Goal: Task Accomplishment & Management: Use online tool/utility

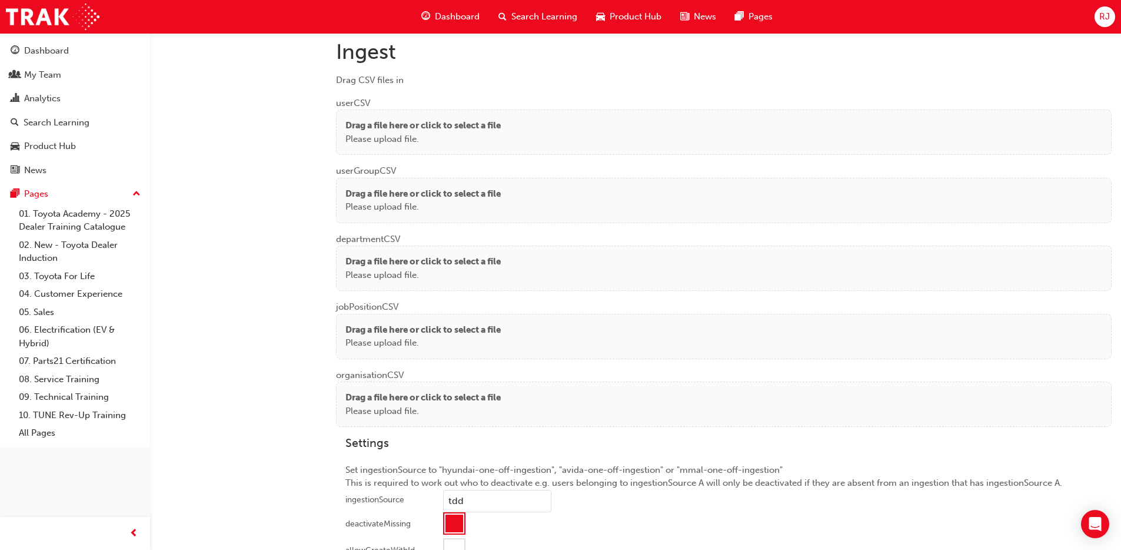
scroll to position [886, 0]
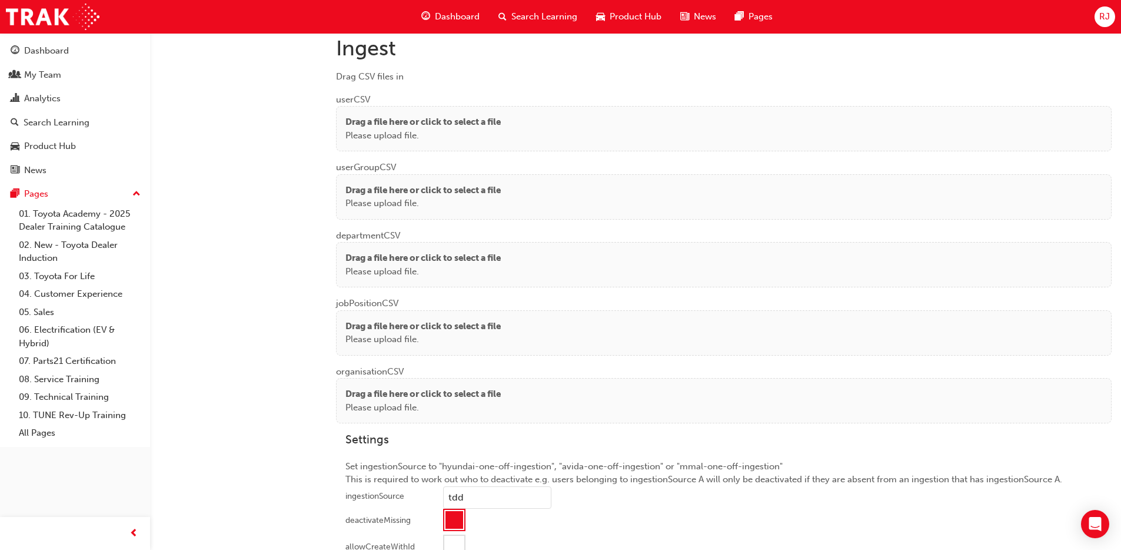
click at [493, 131] on p "Please upload file." at bounding box center [422, 136] width 155 height 14
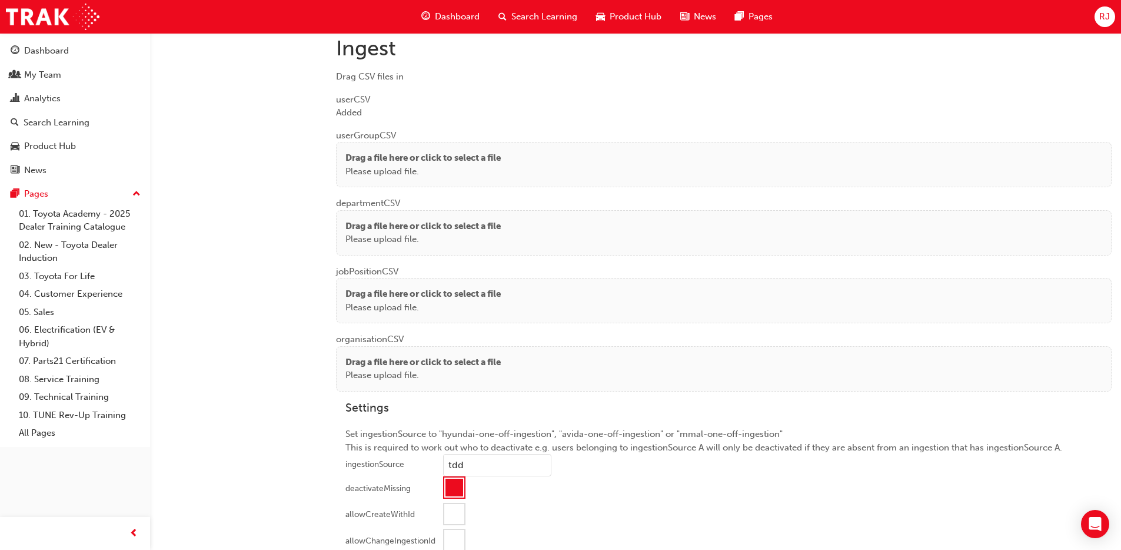
click at [393, 167] on p "Please upload file." at bounding box center [422, 172] width 155 height 14
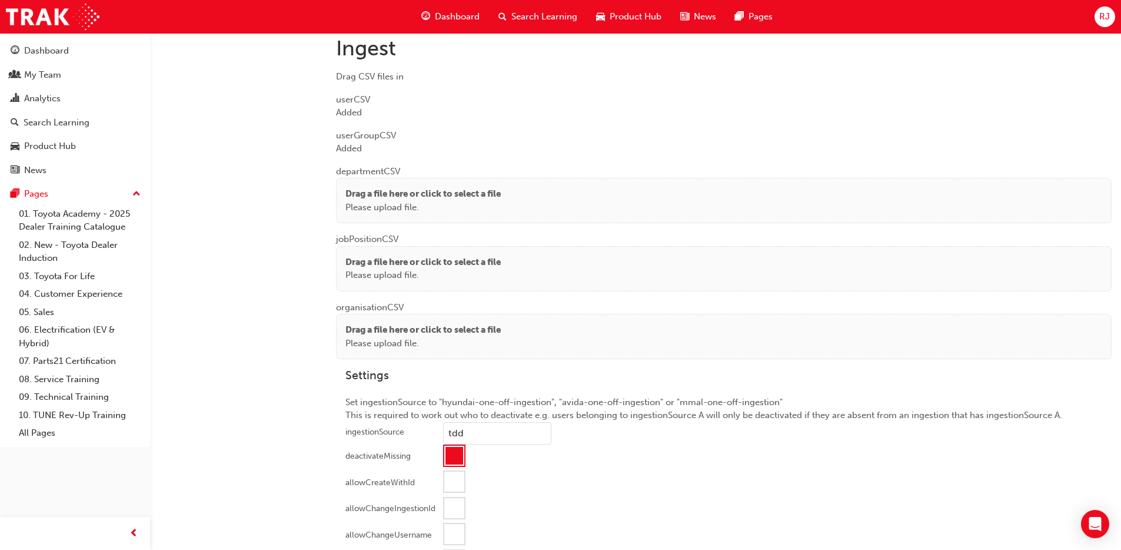
click at [377, 198] on p "Drag a file here or click to select a file" at bounding box center [422, 194] width 155 height 14
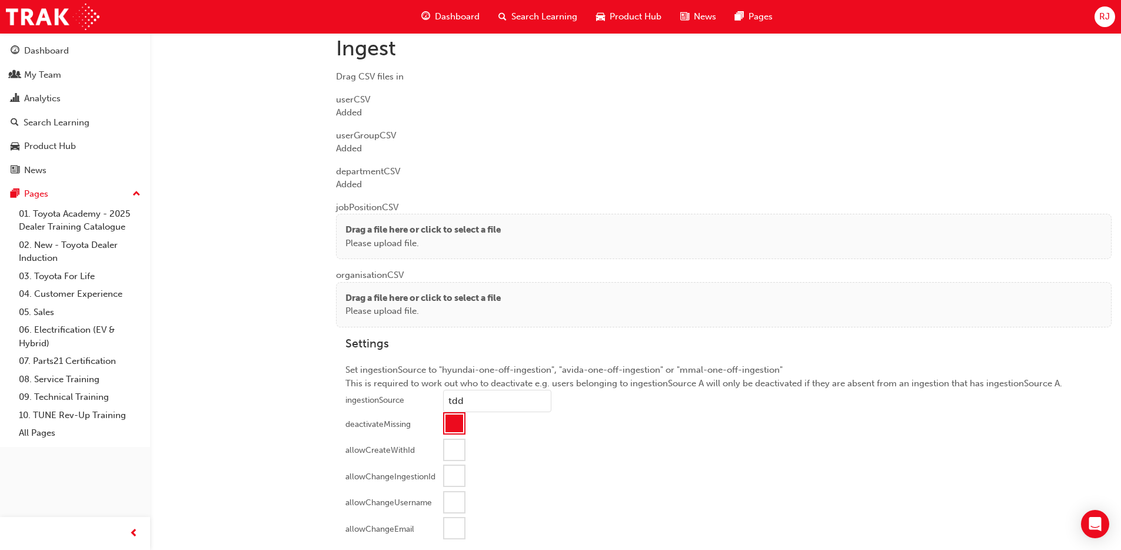
drag, startPoint x: 364, startPoint y: 230, endPoint x: 344, endPoint y: 170, distance: 63.4
click at [364, 230] on p "Drag a file here or click to select a file" at bounding box center [422, 230] width 155 height 14
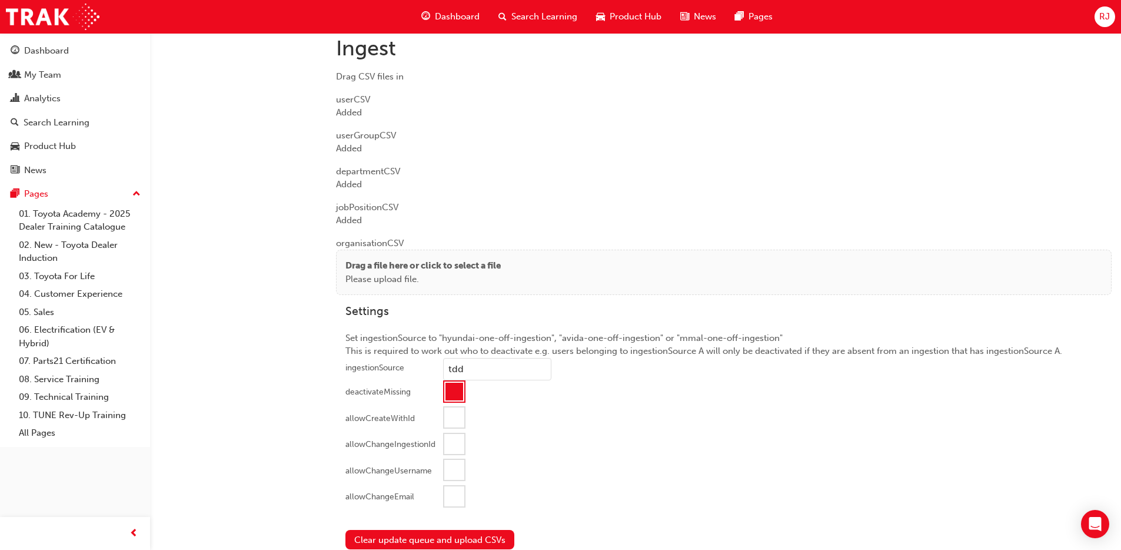
click at [372, 279] on p "Please upload file." at bounding box center [422, 279] width 155 height 14
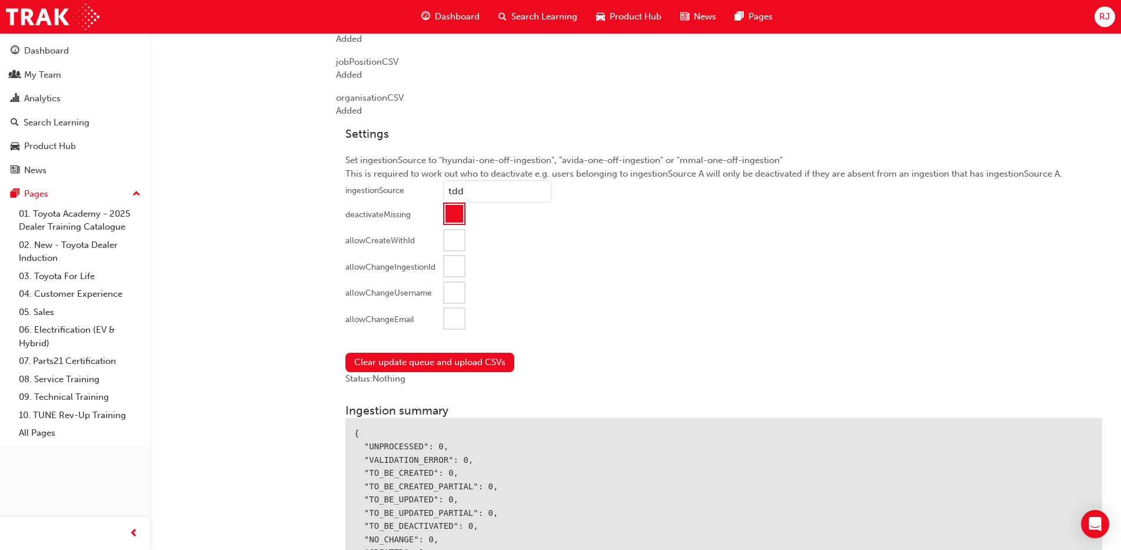
scroll to position [1033, 0]
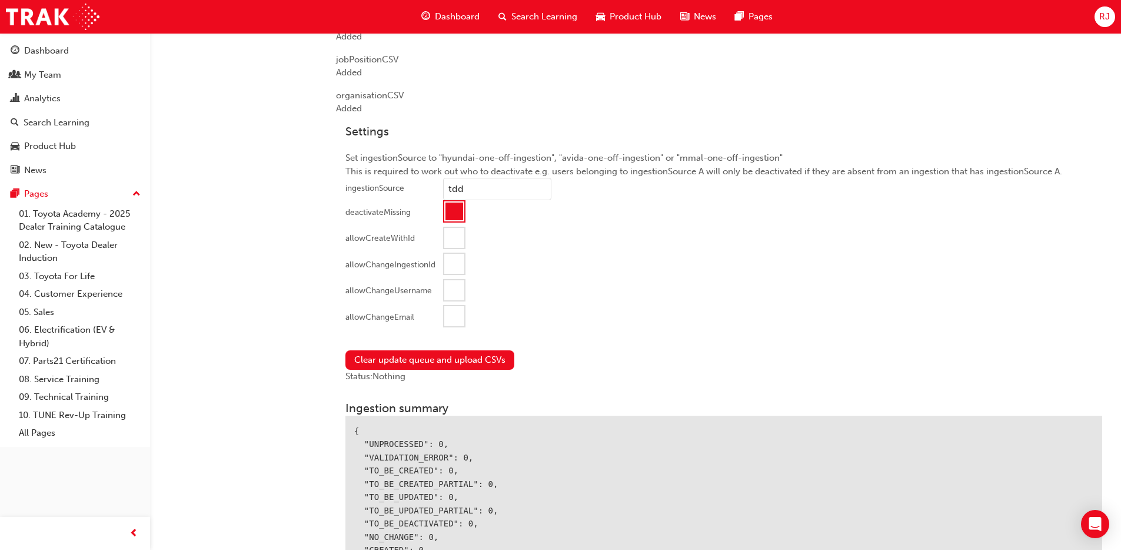
click at [452, 310] on div at bounding box center [454, 316] width 20 height 20
click at [438, 359] on button "Clear update queue and upload CSVs" at bounding box center [429, 360] width 169 height 19
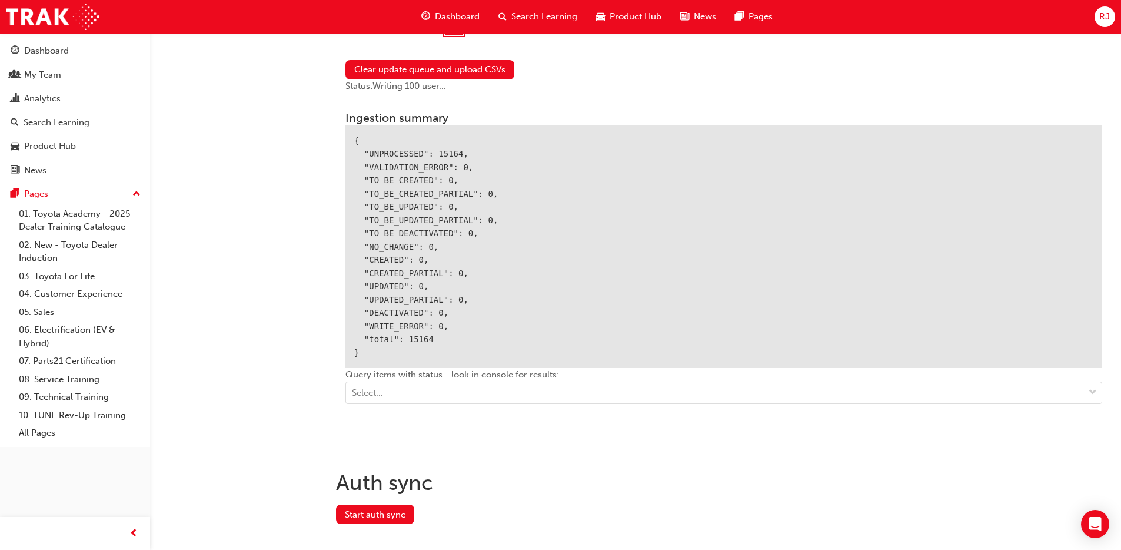
scroll to position [1330, 0]
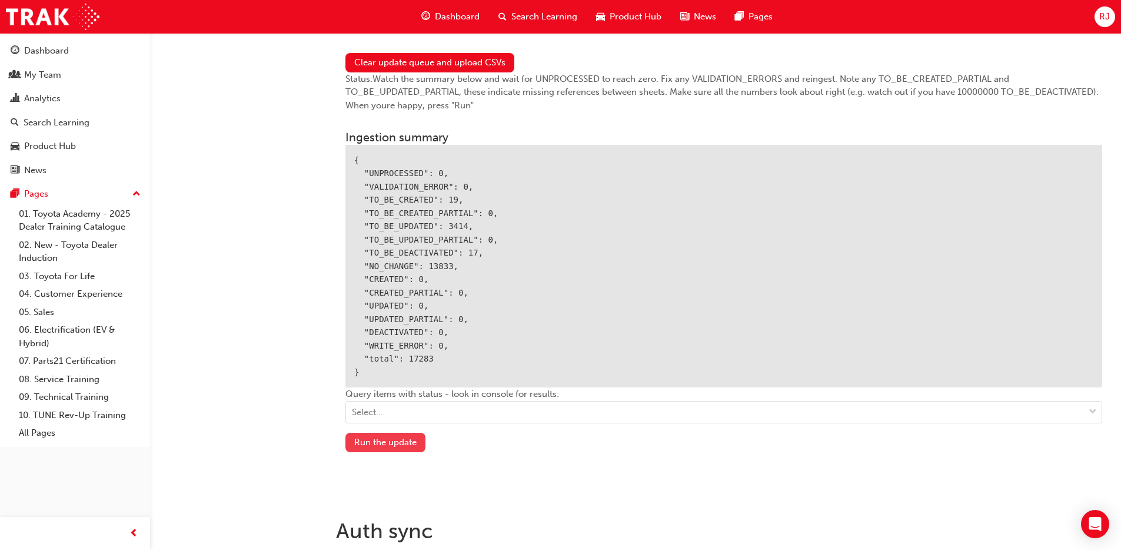
click at [384, 450] on button "Run the update" at bounding box center [385, 441] width 80 height 19
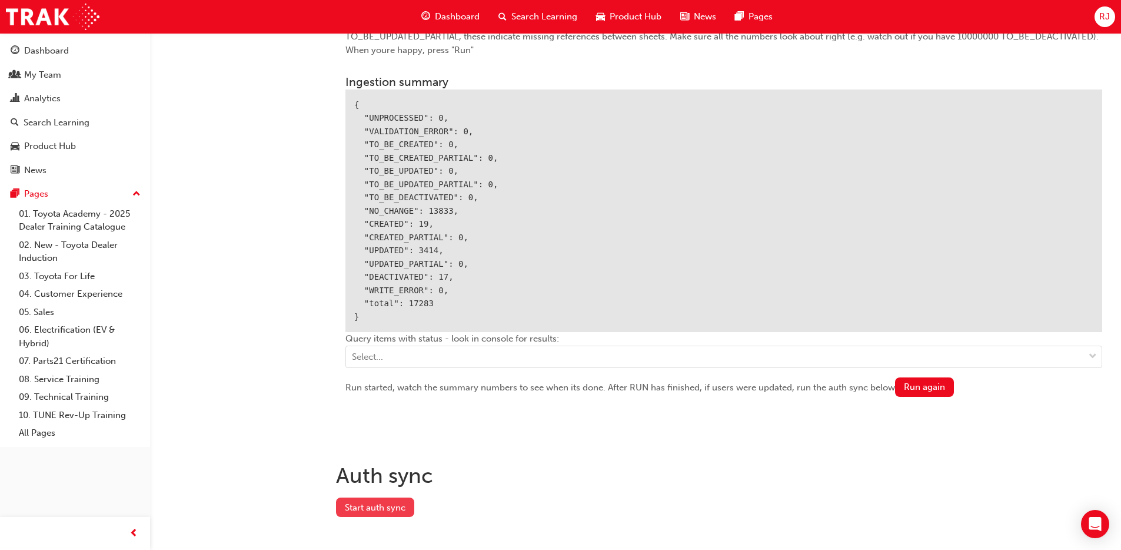
scroll to position [1393, 0]
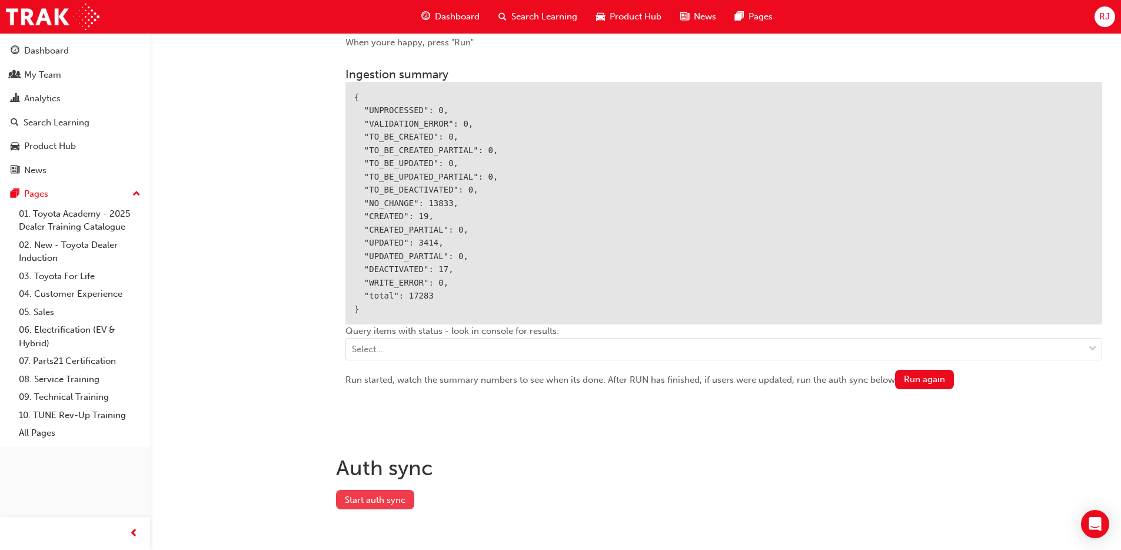
click at [397, 497] on button "Start auth sync" at bounding box center [375, 499] width 78 height 19
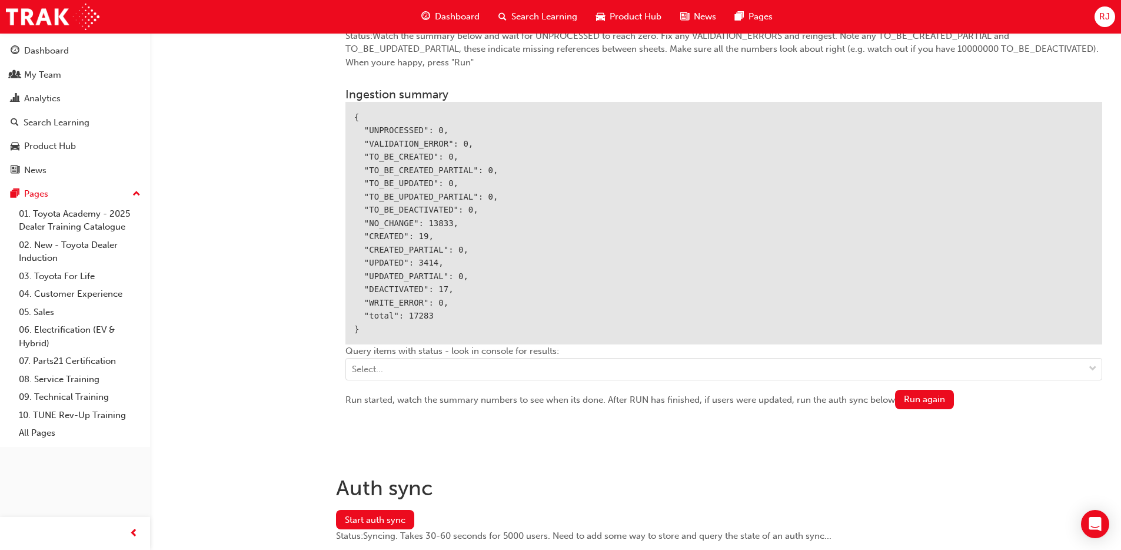
scroll to position [1413, 0]
